Goal: Information Seeking & Learning: Learn about a topic

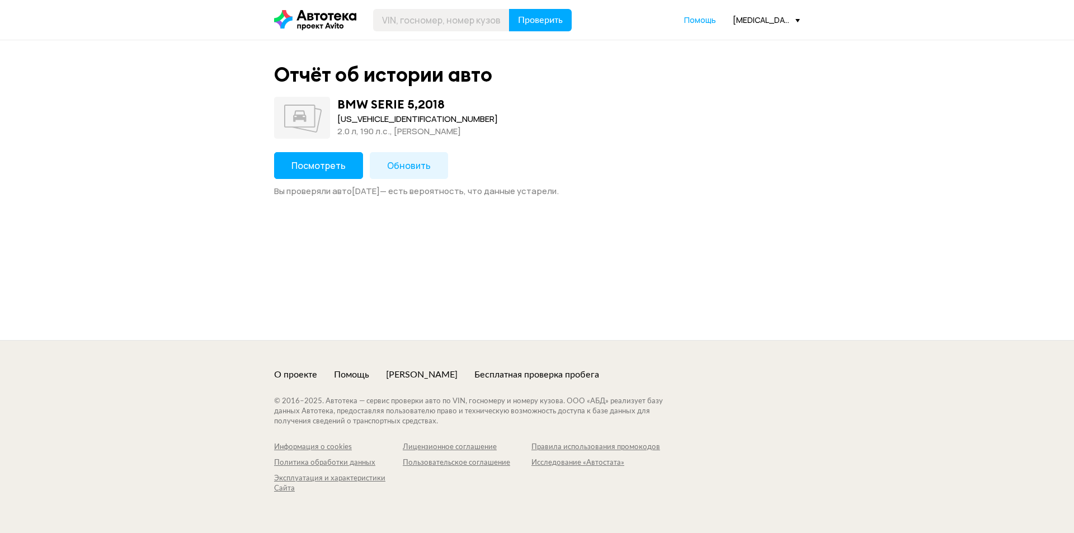
click at [337, 166] on span "Посмотреть" at bounding box center [318, 165] width 54 height 12
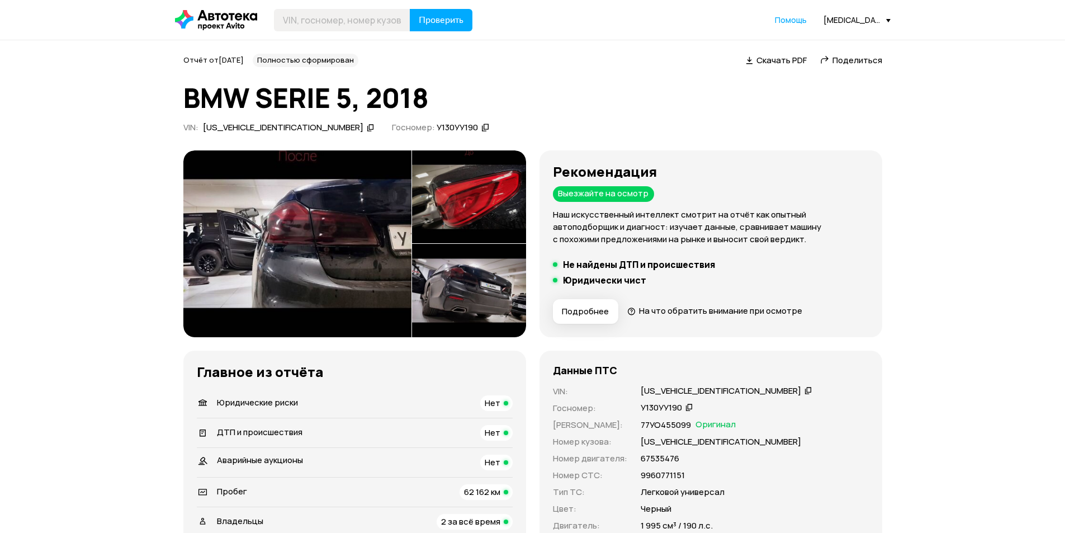
click at [389, 214] on img at bounding box center [297, 243] width 228 height 187
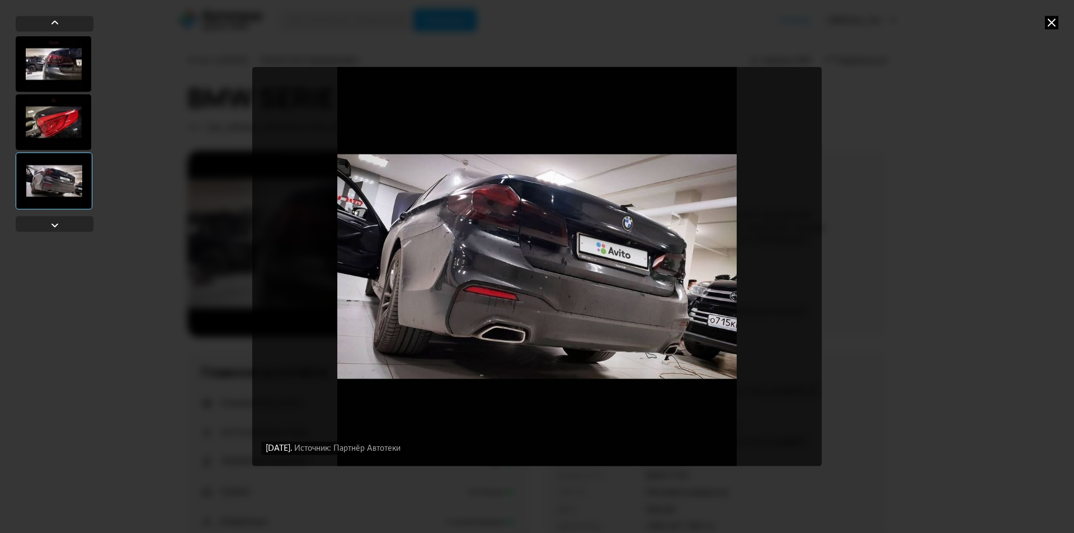
click at [1048, 23] on icon at bounding box center [1050, 22] width 13 height 13
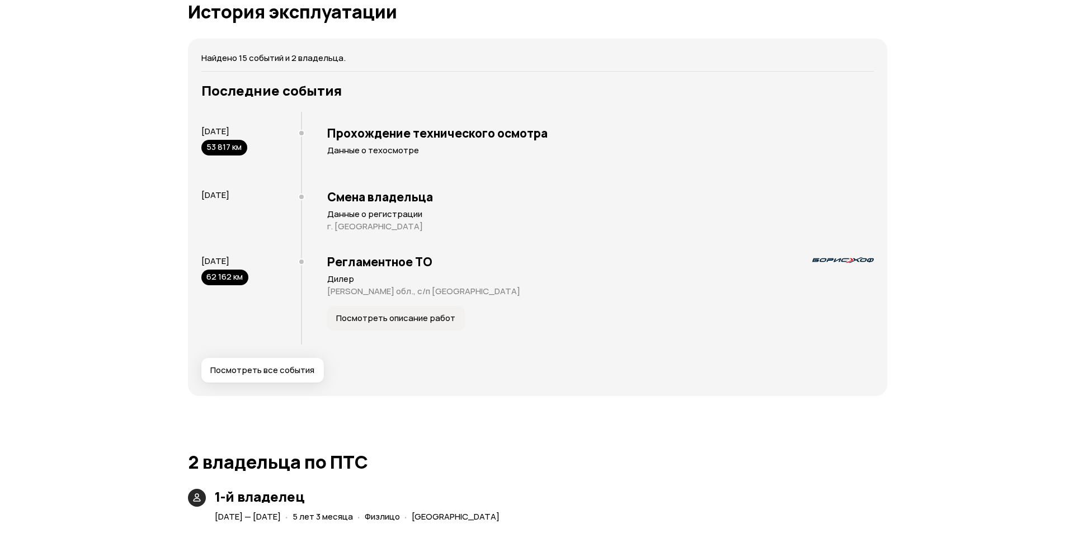
scroll to position [2013, 0]
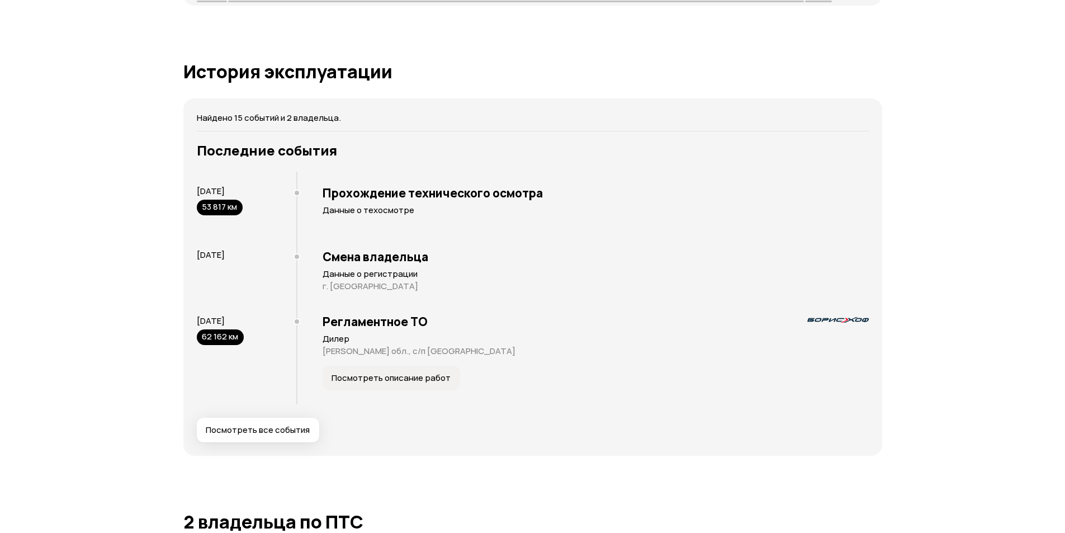
click at [401, 386] on button "Посмотреть описание работ" at bounding box center [392, 378] width 138 height 25
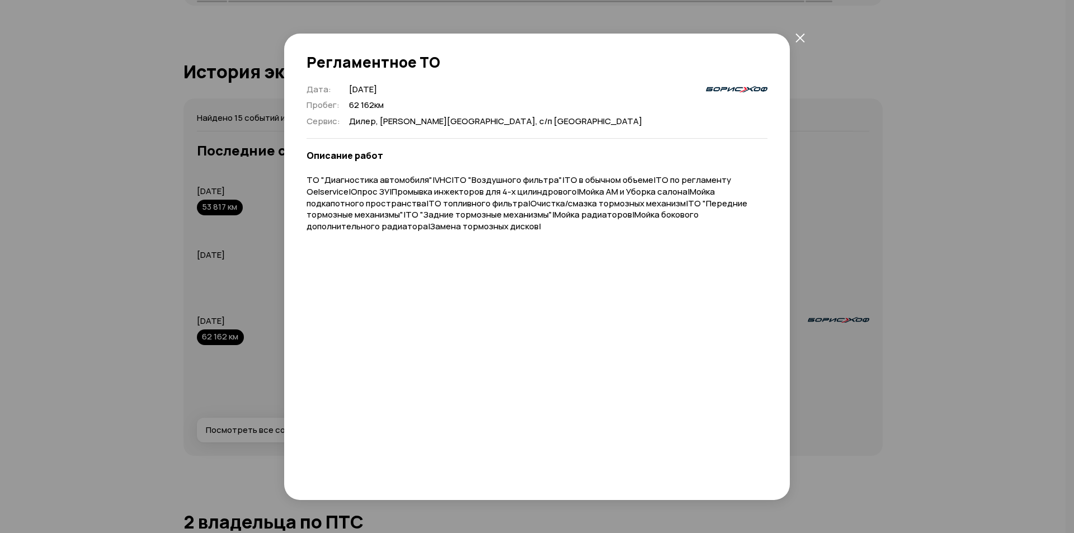
click at [965, 151] on div "Регламентное ТО Дата : [DATE] Пробег : 62 162 км Сервис : [GEOGRAPHIC_DATA], [P…" at bounding box center [537, 266] width 1074 height 533
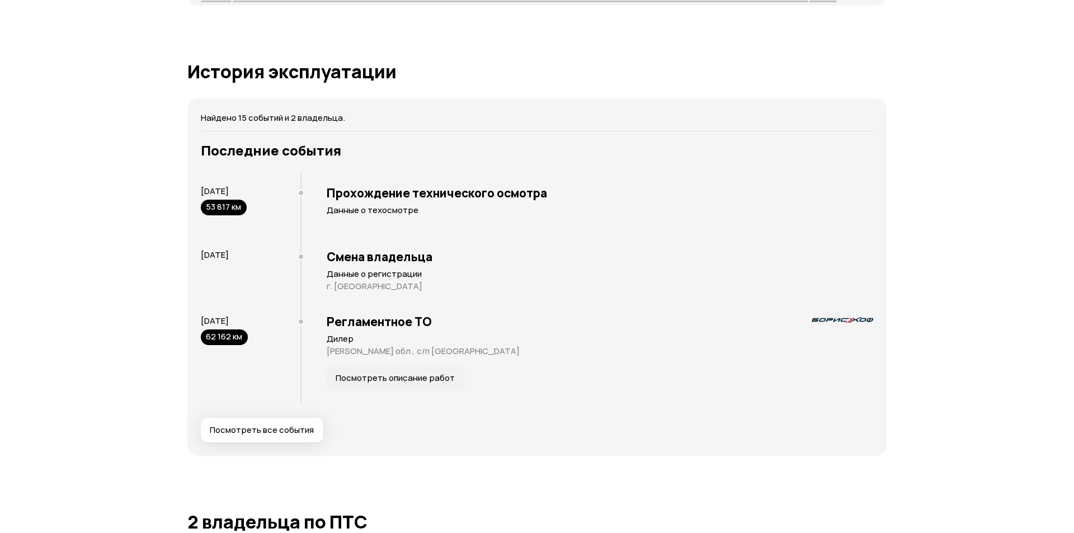
click at [278, 436] on span "Посмотреть все события" at bounding box center [262, 429] width 104 height 11
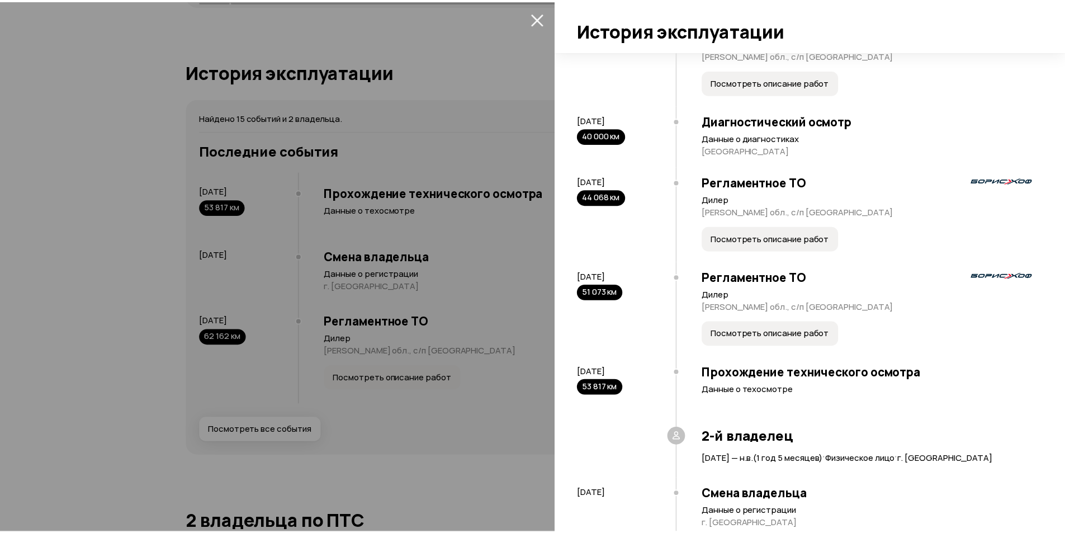
scroll to position [777, 0]
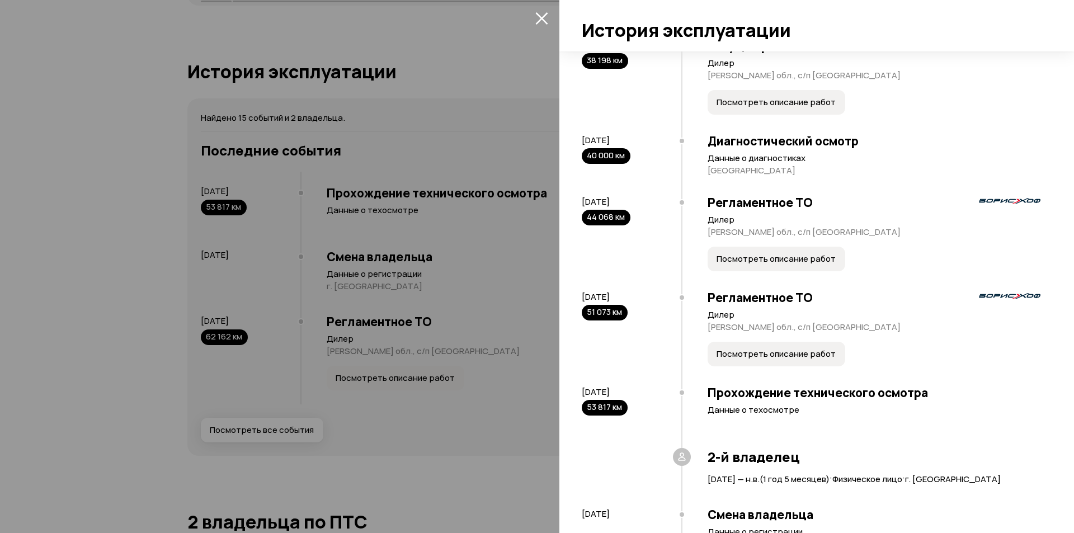
click at [427, 292] on div at bounding box center [537, 266] width 1074 height 533
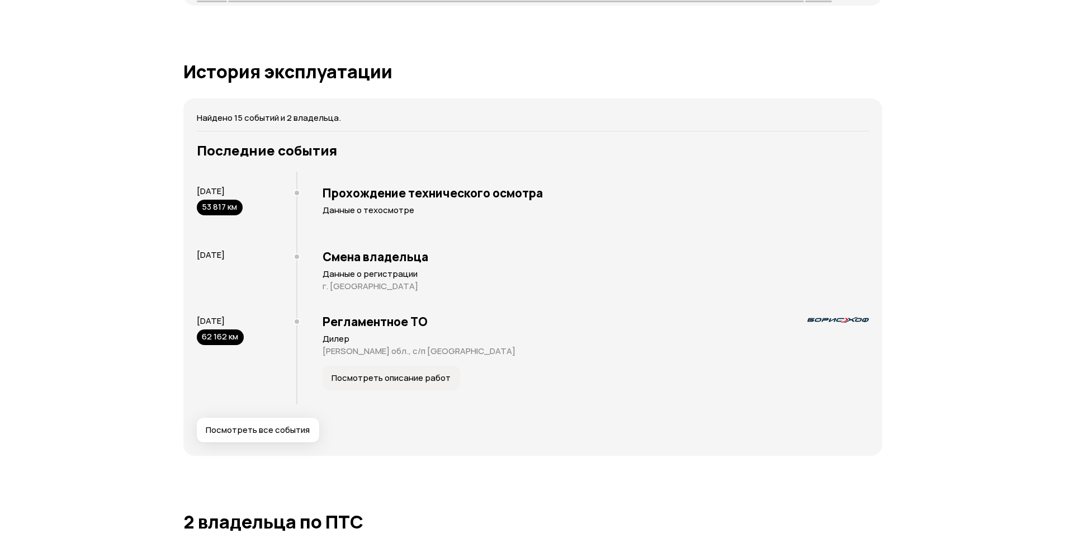
click at [427, 292] on div at bounding box center [532, 266] width 1065 height 533
